Goal: Transaction & Acquisition: Purchase product/service

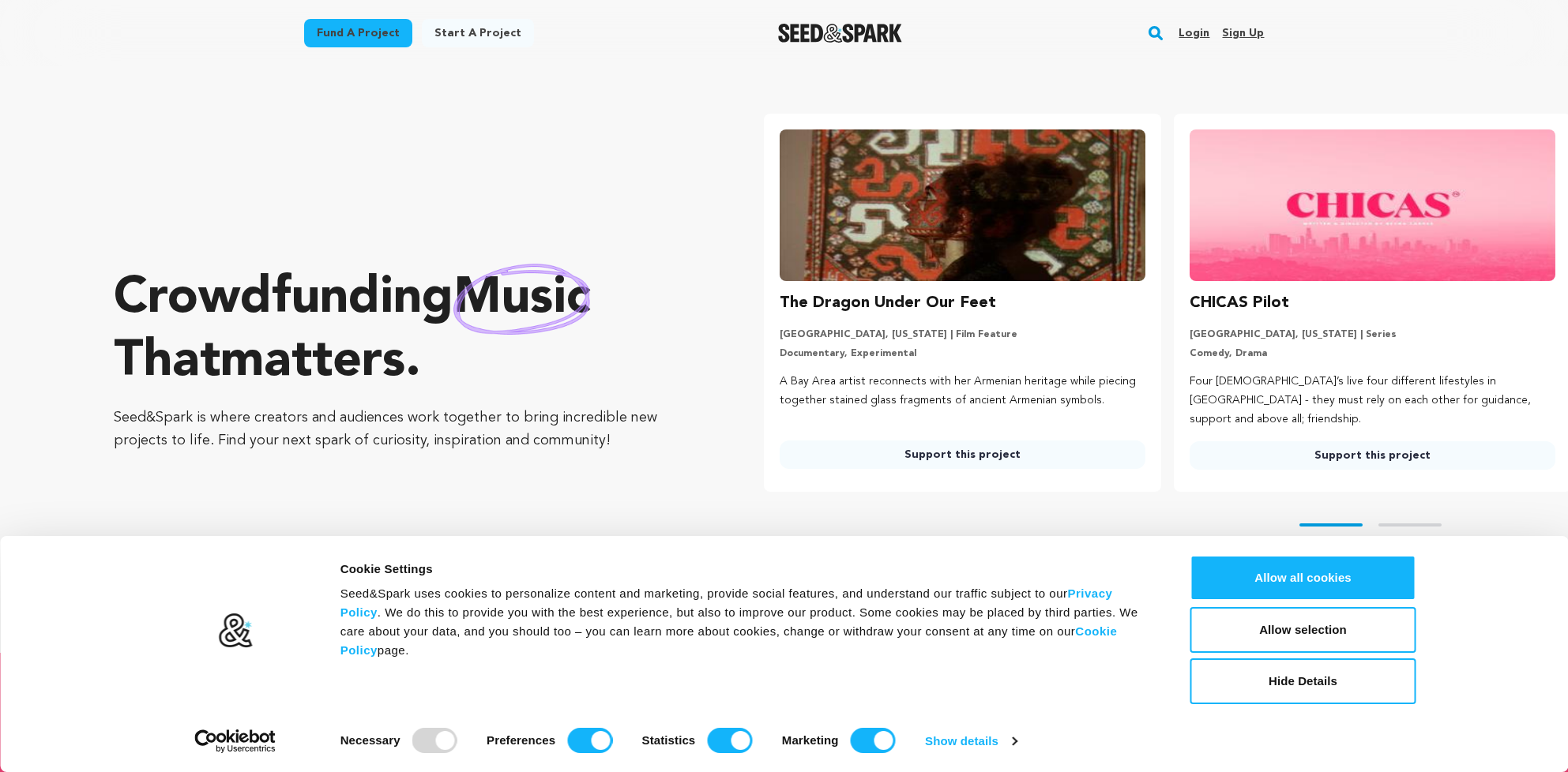
drag, startPoint x: 672, startPoint y: 337, endPoint x: 654, endPoint y: 313, distance: 30.0
click at [663, 325] on p "Crowdfunding music that matters ." at bounding box center [407, 331] width 587 height 127
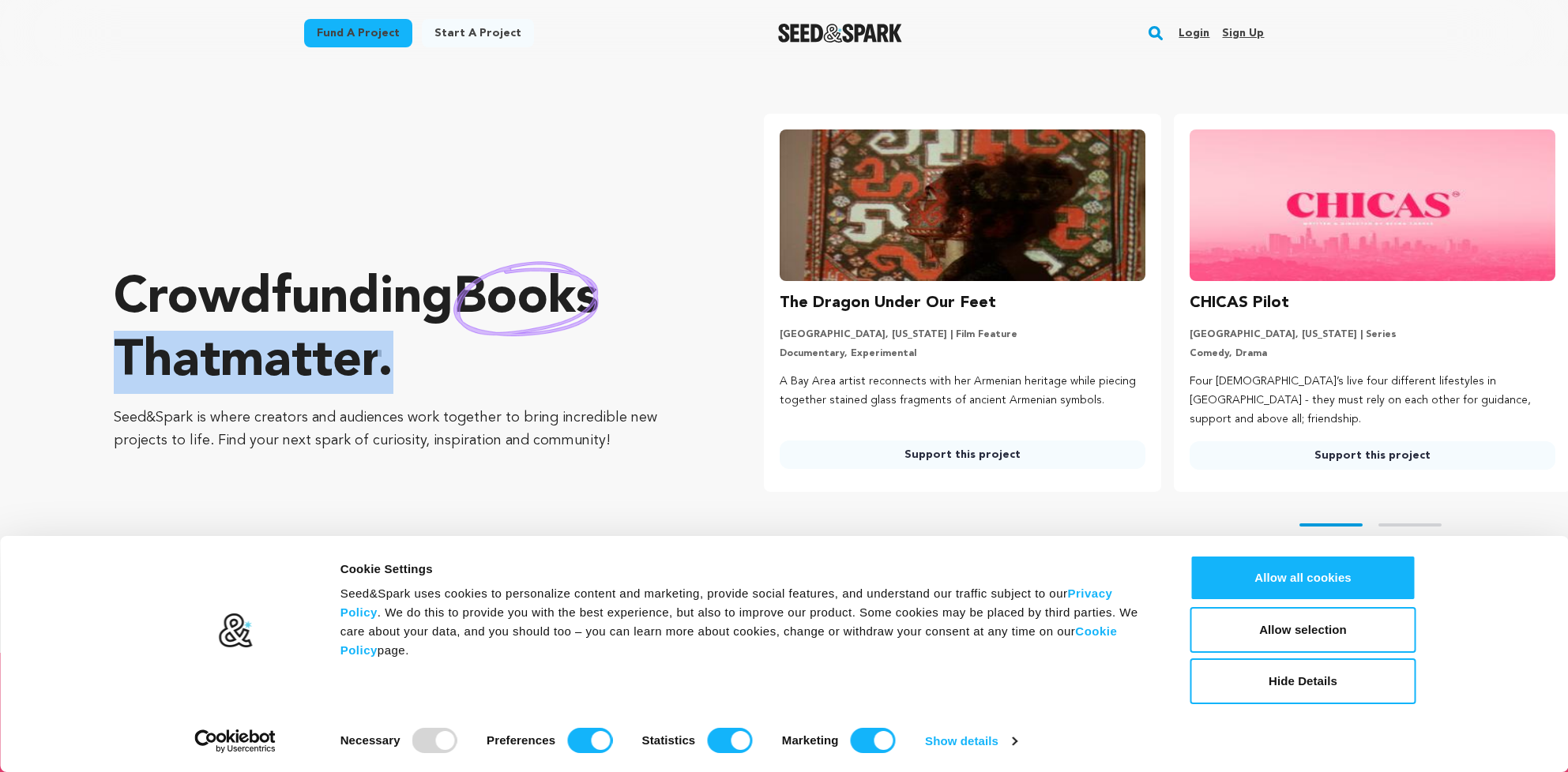
click at [349, 39] on link "Fund a project" at bounding box center [358, 33] width 108 height 28
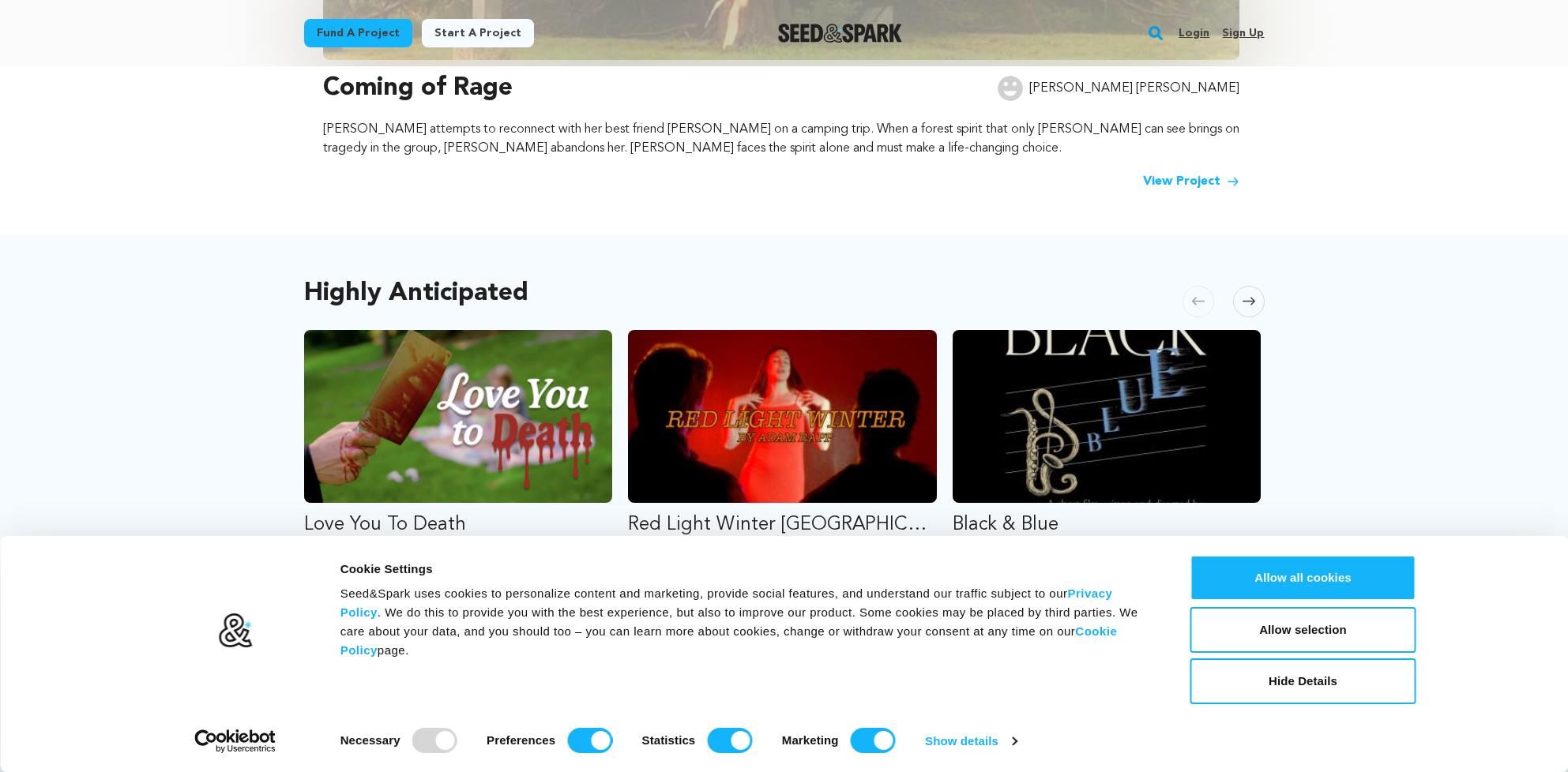
scroll to position [158, 0]
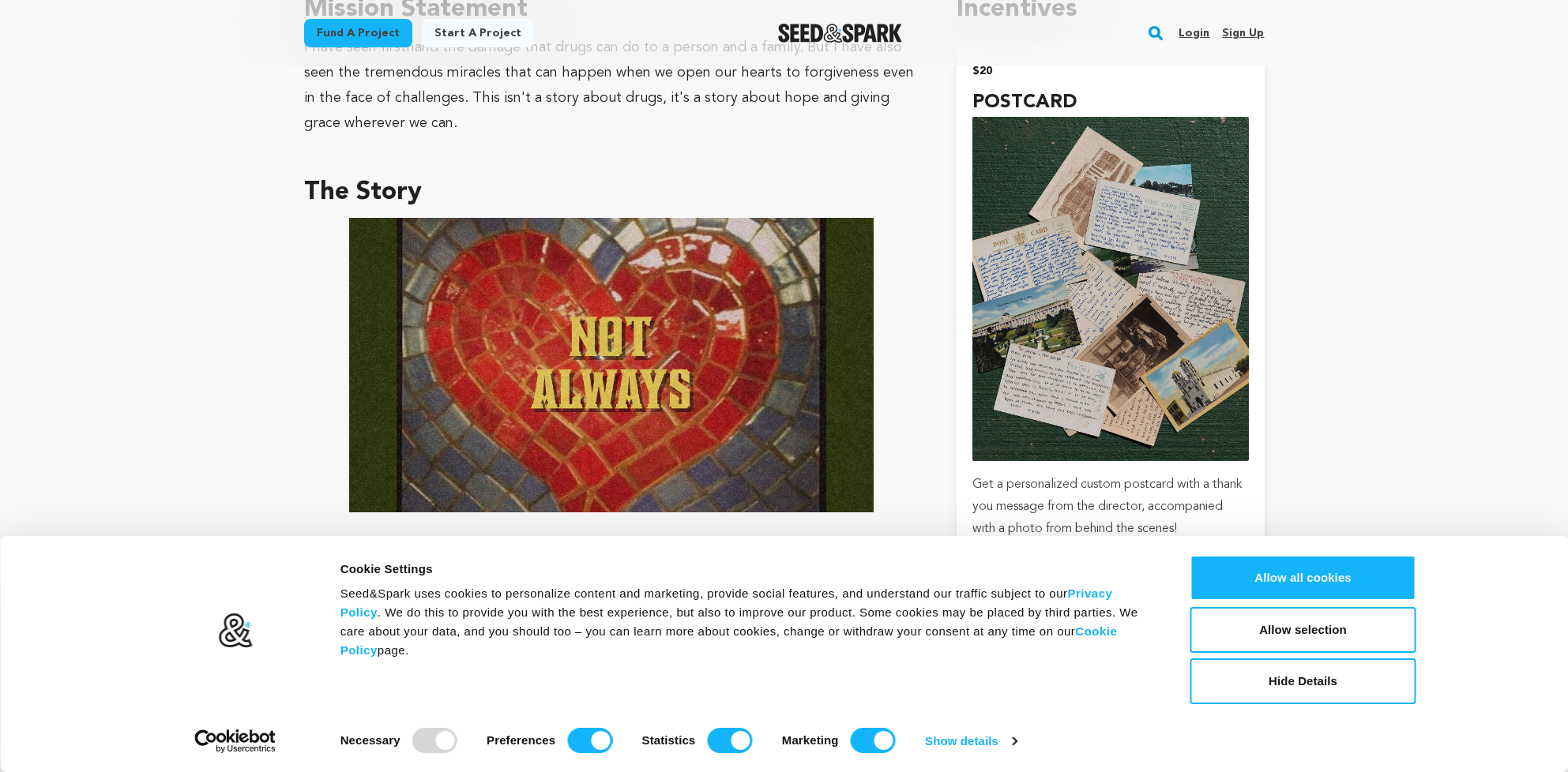
scroll to position [790, 0]
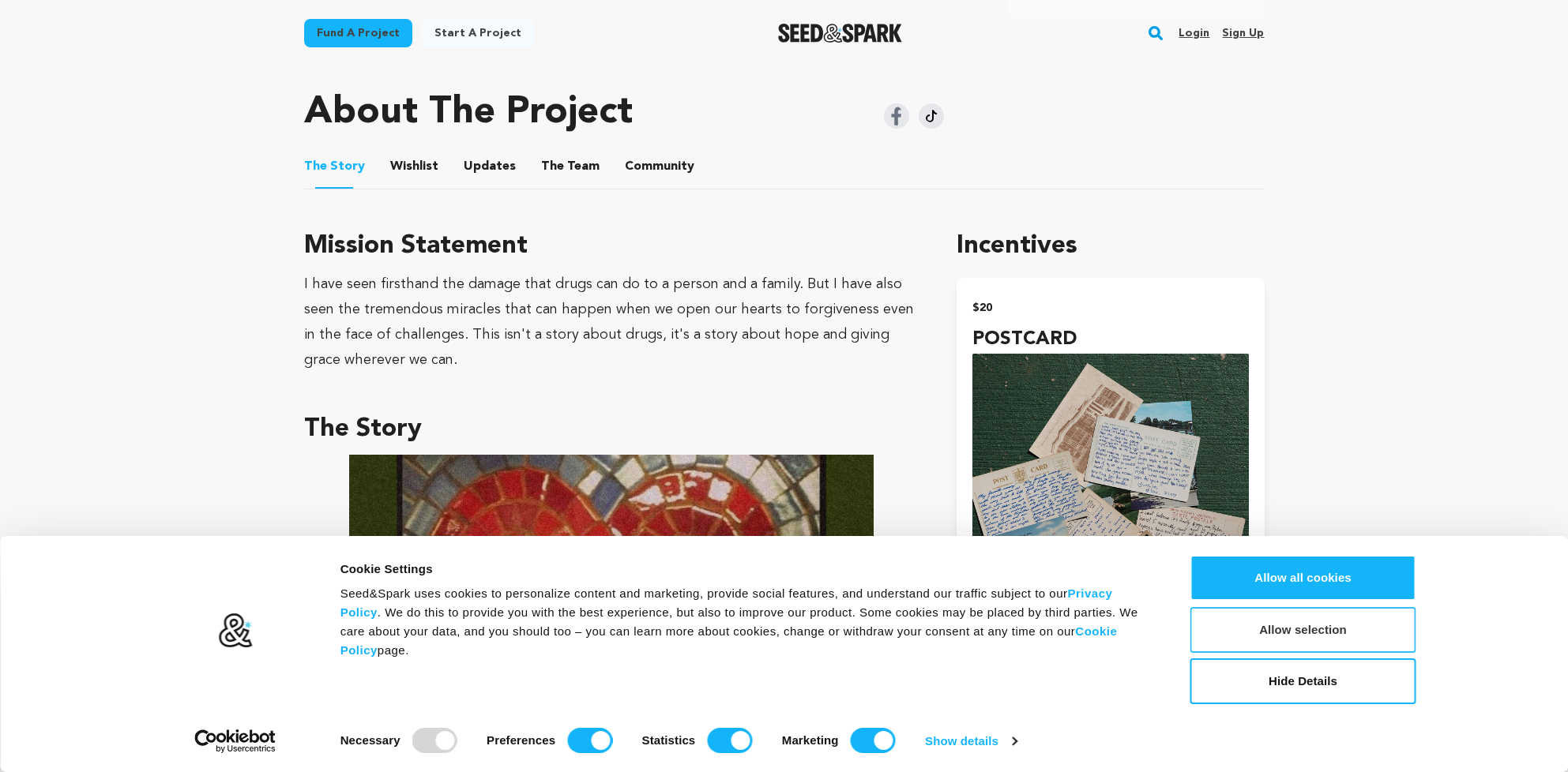
click at [1253, 622] on button "Allow selection" at bounding box center [1303, 629] width 225 height 46
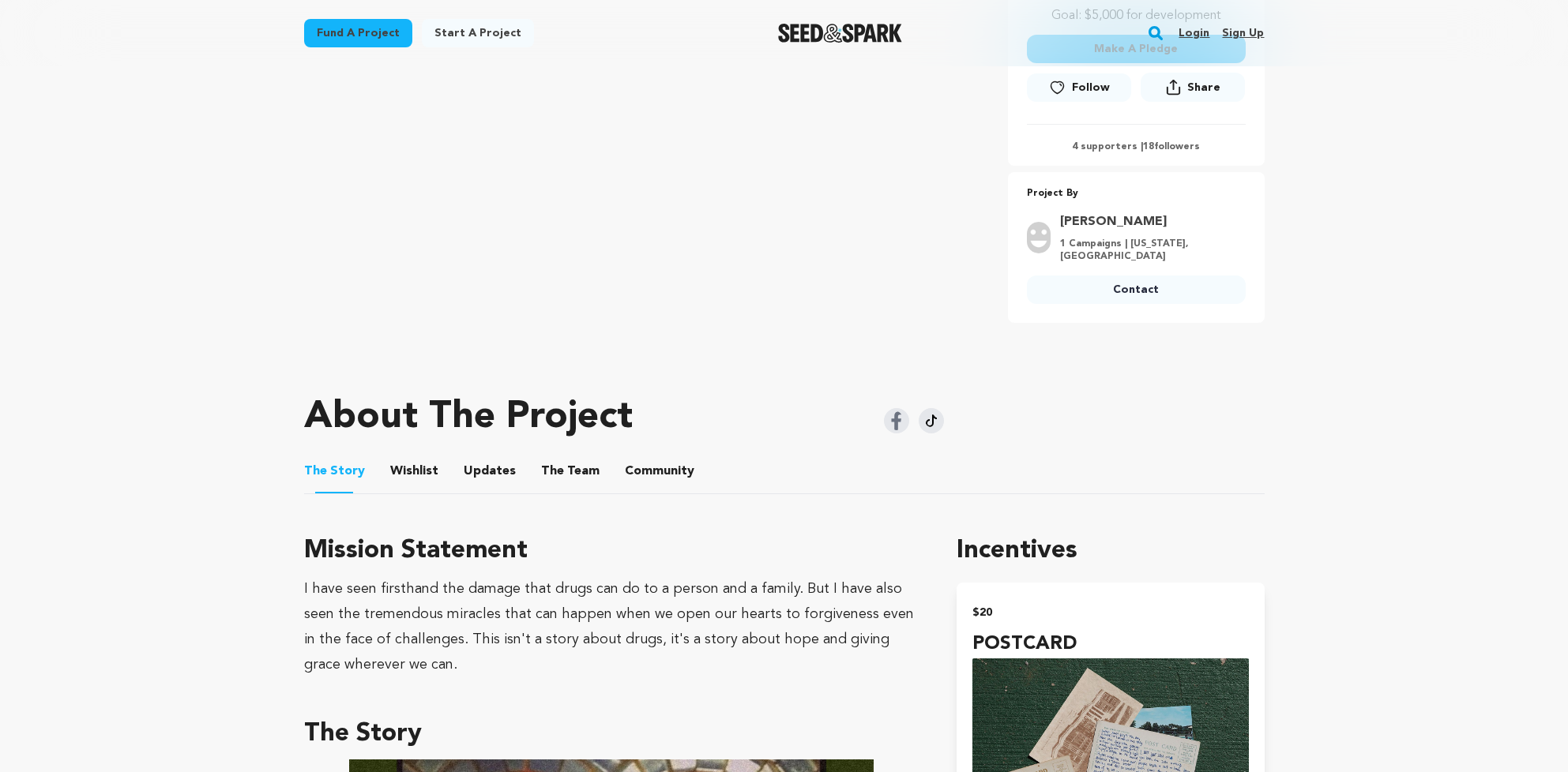
scroll to position [564, 0]
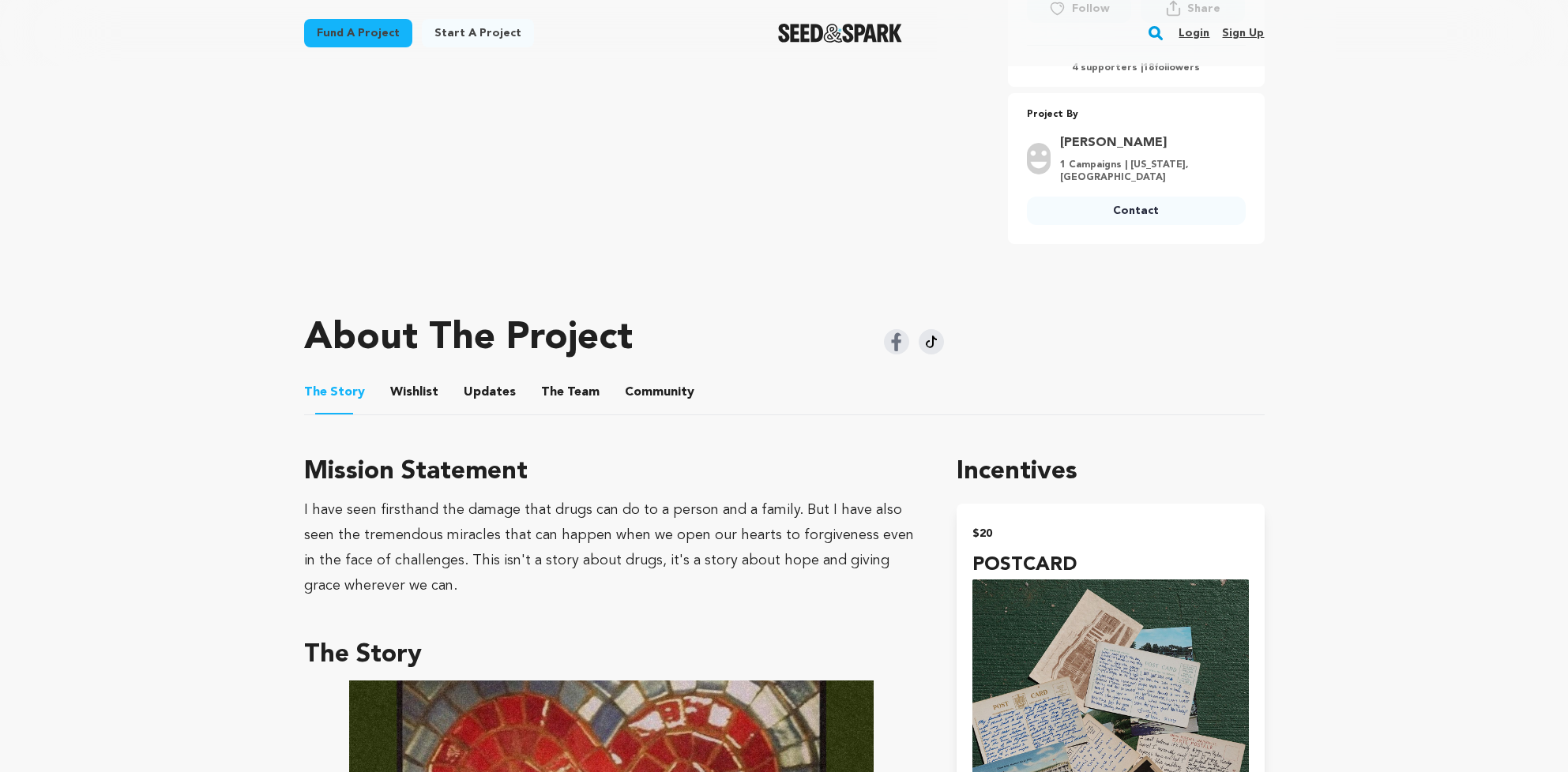
click at [567, 392] on button "The Team" at bounding box center [570, 395] width 38 height 38
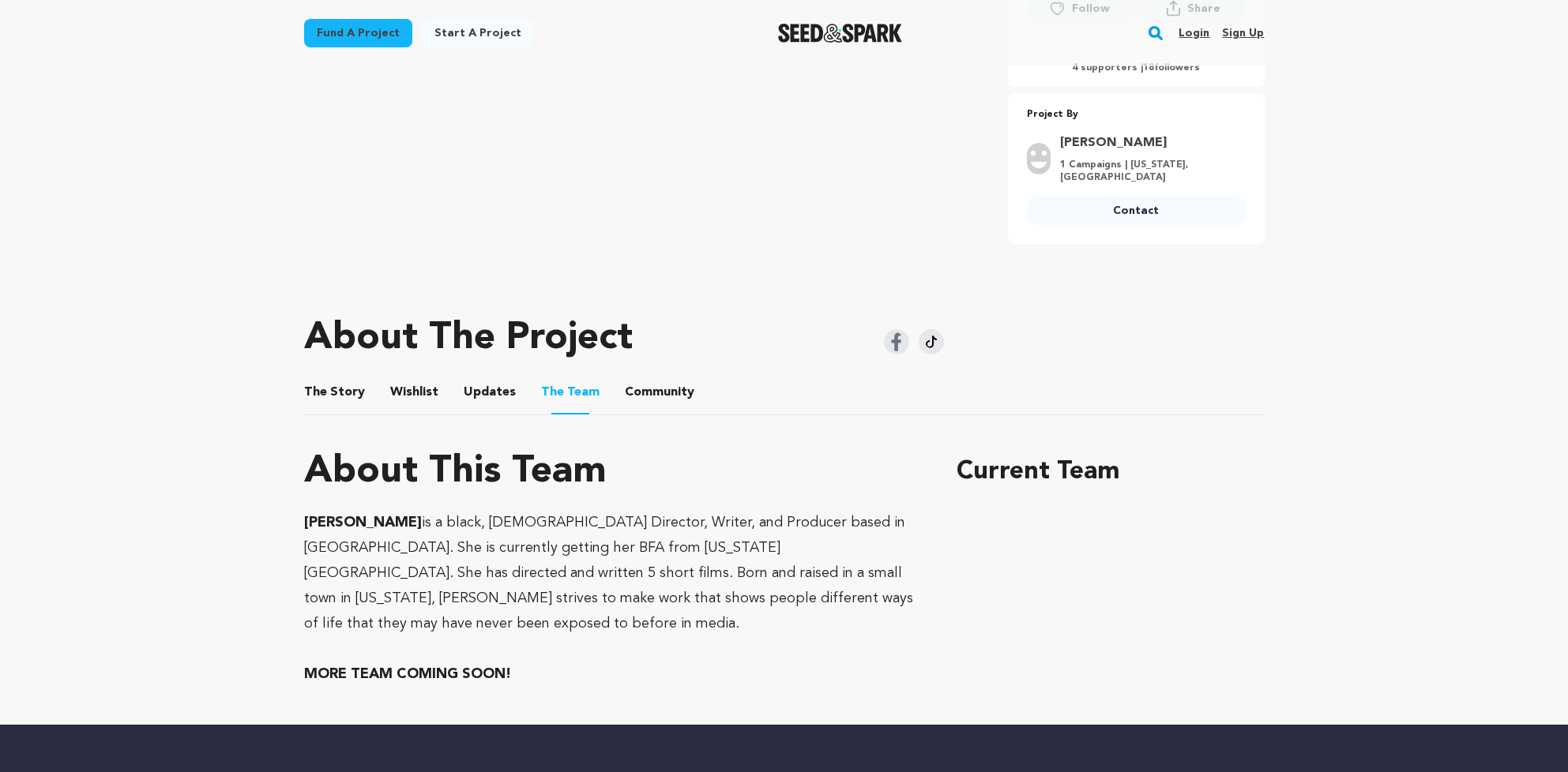
scroll to position [485, 0]
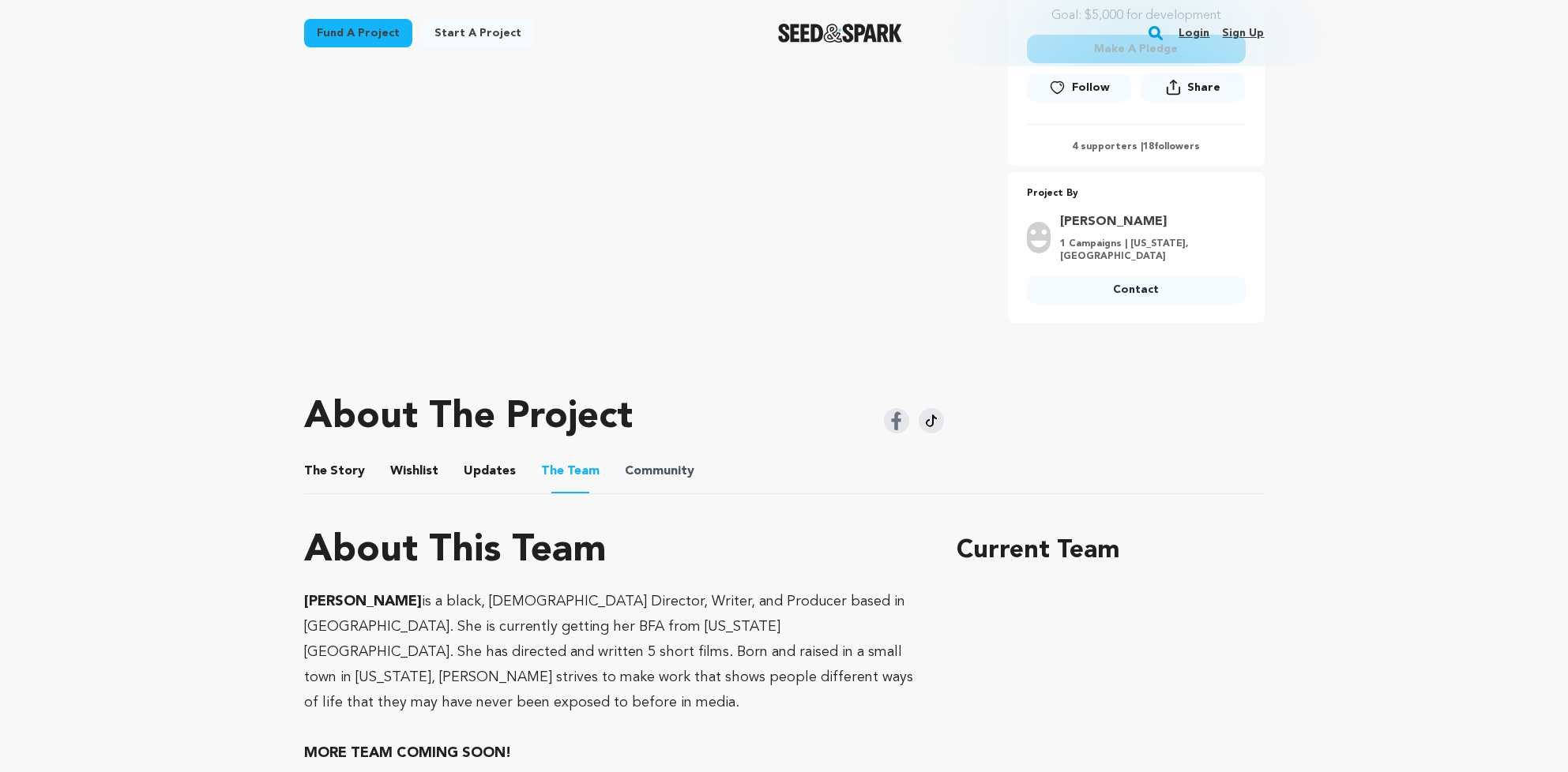
click at [625, 464] on span "Community" at bounding box center [660, 471] width 70 height 19
click at [625, 469] on span "Community" at bounding box center [660, 471] width 70 height 19
click at [627, 471] on span "Community" at bounding box center [660, 471] width 70 height 19
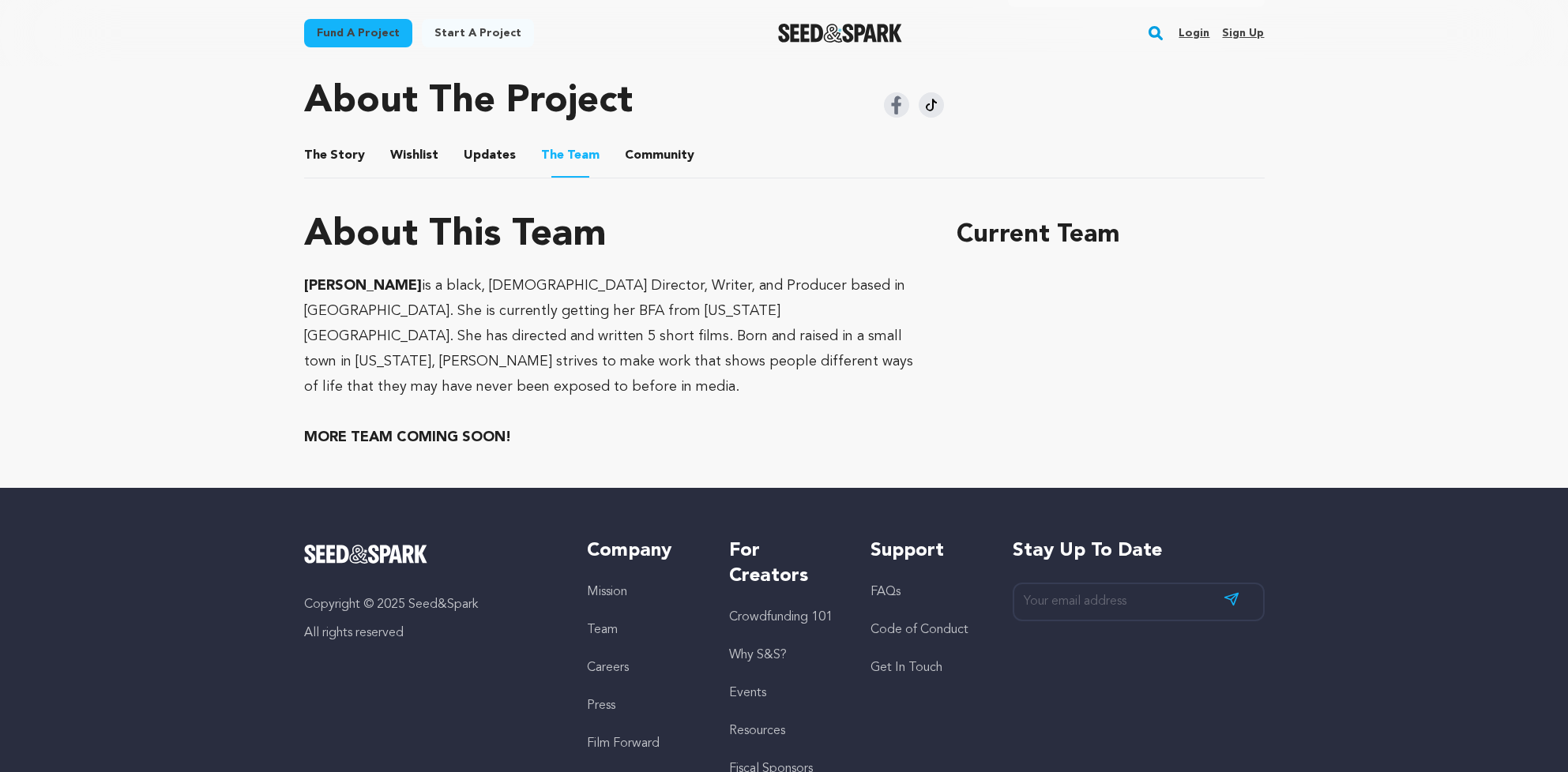
click at [472, 158] on button "Updates" at bounding box center [489, 159] width 38 height 38
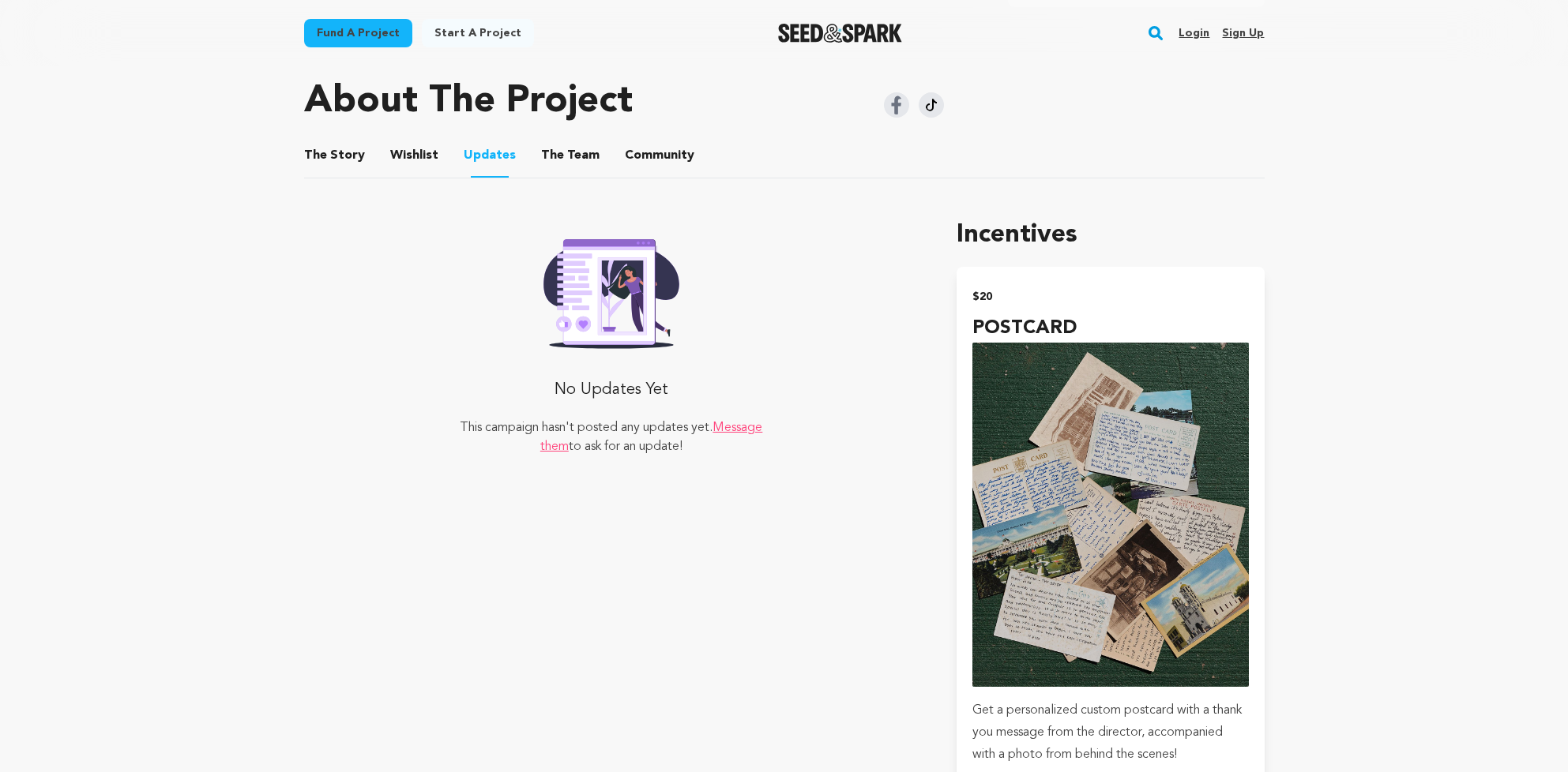
click at [396, 141] on button "Wishlist" at bounding box center [413, 159] width 38 height 38
